Goal: Information Seeking & Learning: Learn about a topic

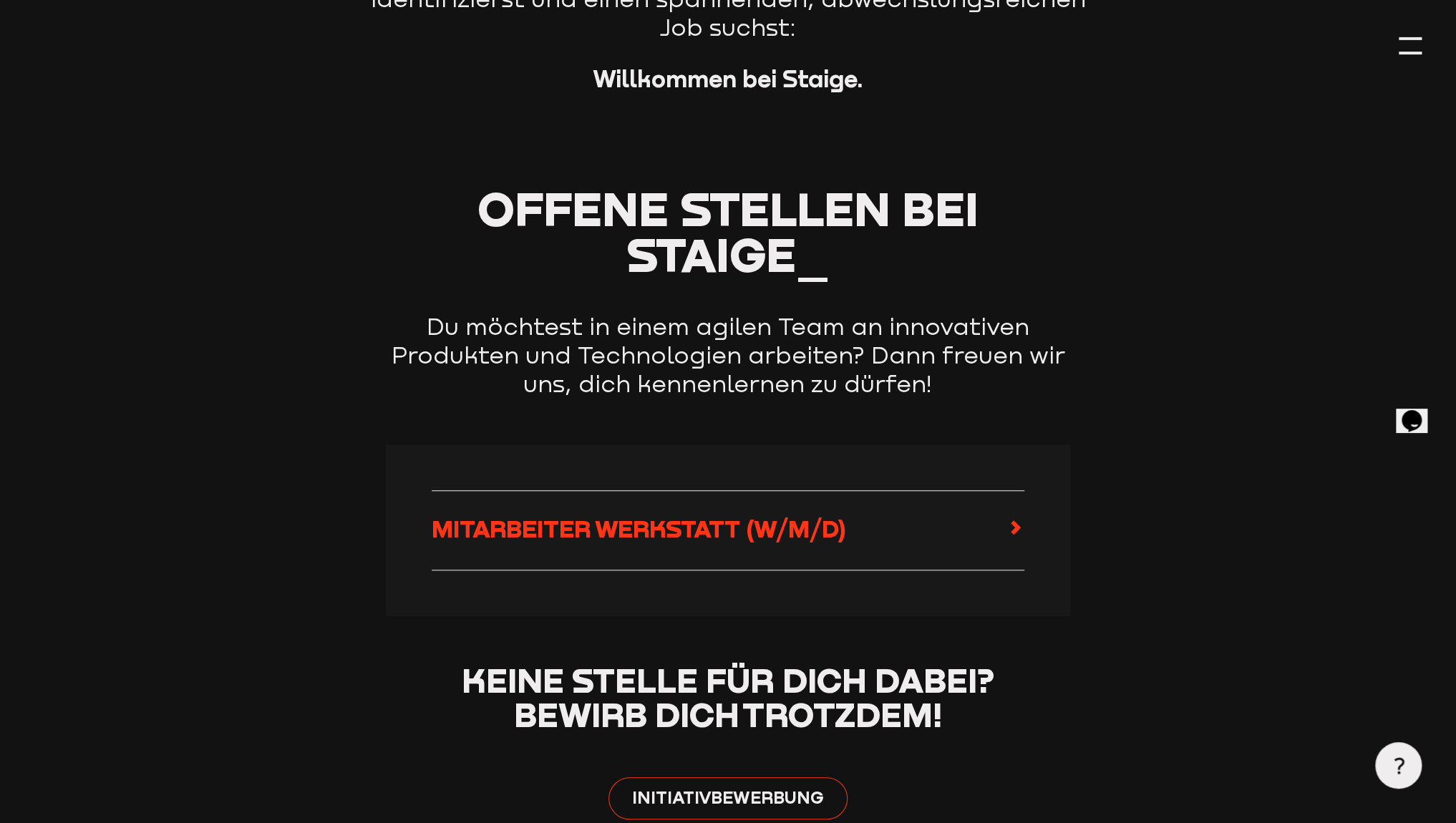
scroll to position [516, 0]
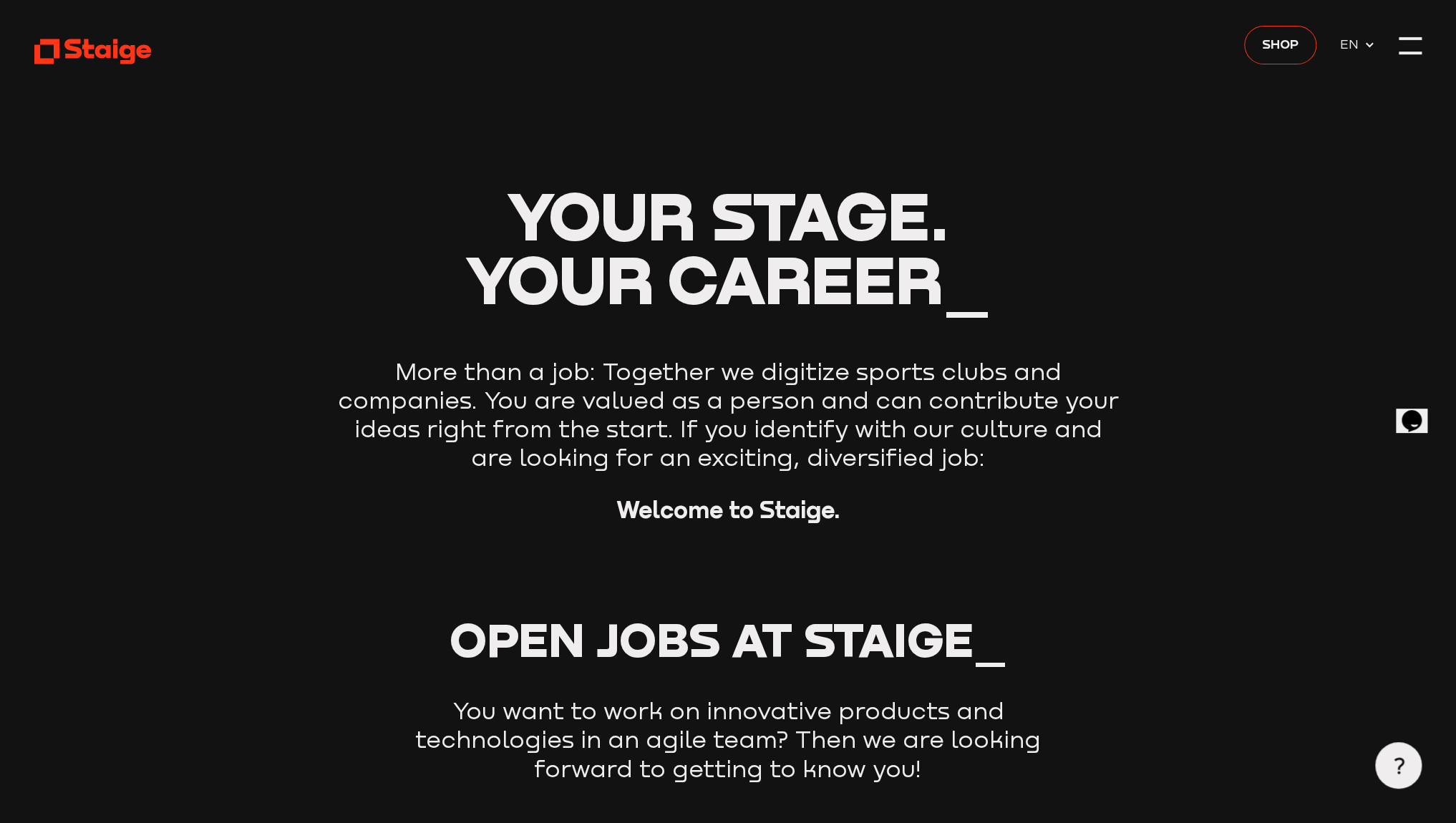
click at [1349, 39] on span "EN" at bounding box center [1352, 44] width 25 height 20
click at [1346, 75] on span "DE" at bounding box center [1351, 68] width 24 height 20
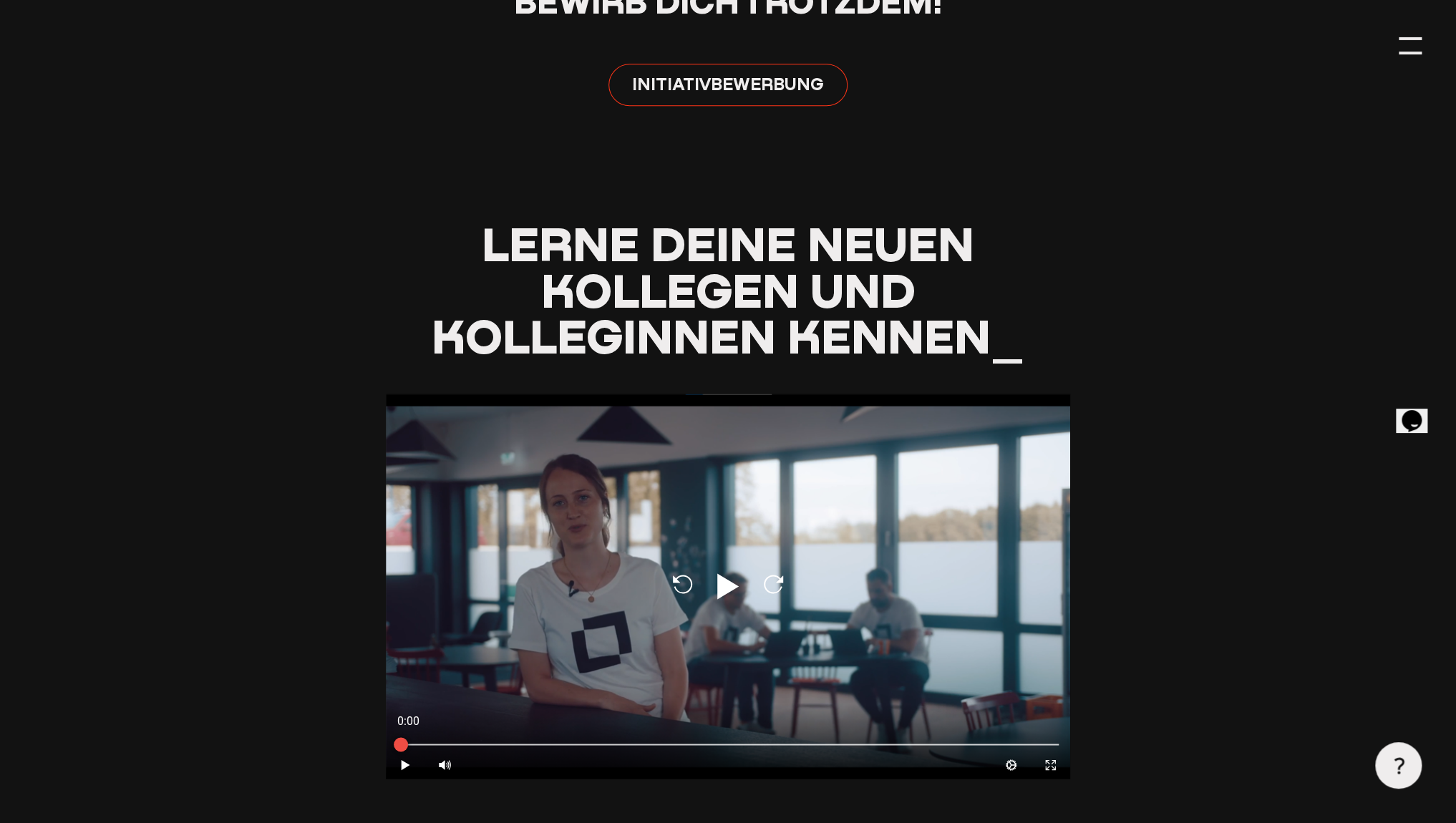
click at [722, 593] on icon at bounding box center [728, 587] width 22 height 26
click at [451, 783] on aisw-player "0:01 Pause Volume Mute Cog Expand Media Close Techsupport - Soccerwatch: Hallo …" at bounding box center [728, 668] width 685 height 550
click at [452, 772] on div at bounding box center [445, 764] width 39 height 28
click at [445, 739] on input "range" at bounding box center [445, 718] width 22 height 72
type input "0.1"
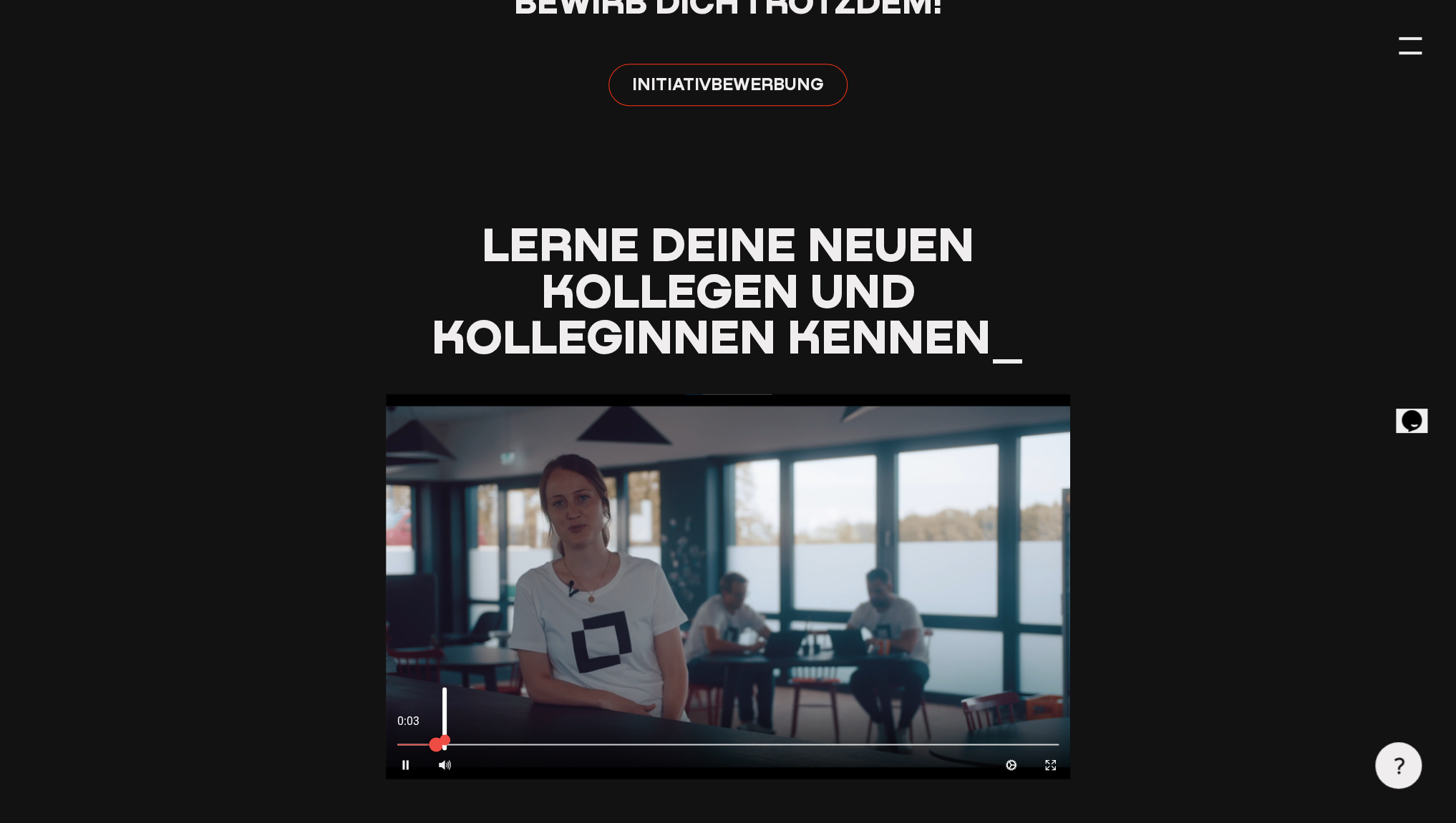
click at [445, 742] on input "range" at bounding box center [445, 718] width 22 height 72
click at [1050, 765] on icon "Expand" at bounding box center [1050, 764] width 14 height 14
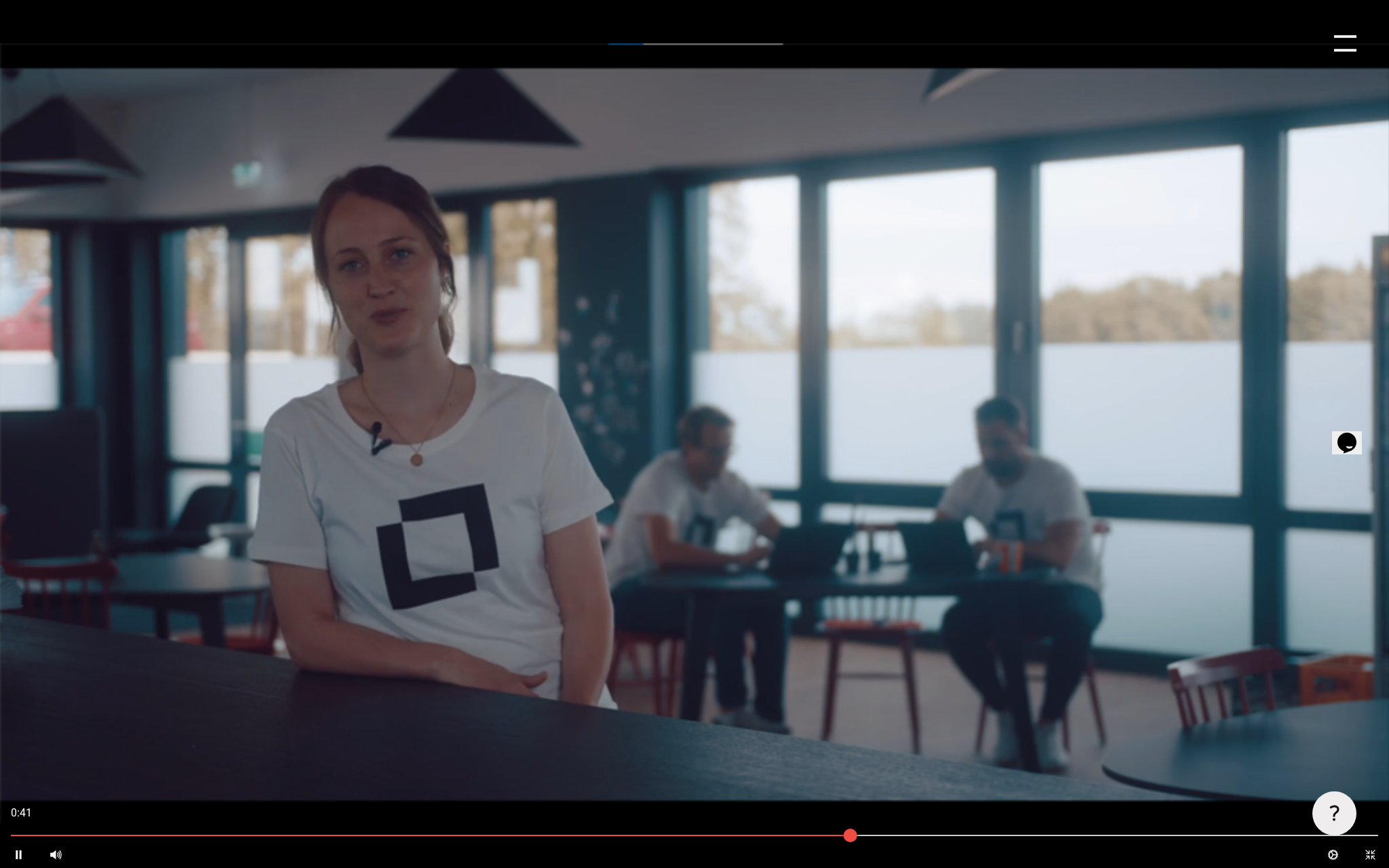
click at [987, 559] on div at bounding box center [694, 434] width 1389 height 868
click at [1379, 779] on button "Contract" at bounding box center [1370, 854] width 37 height 27
